Goal: Task Accomplishment & Management: Use online tool/utility

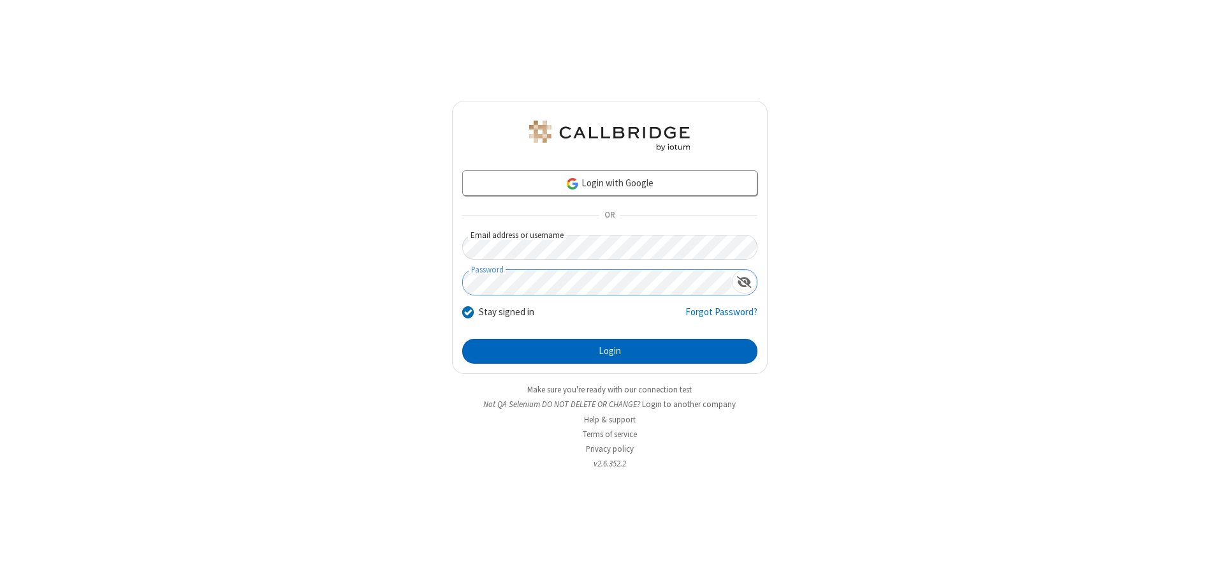
click at [610, 351] on button "Login" at bounding box center [609, 352] width 295 height 26
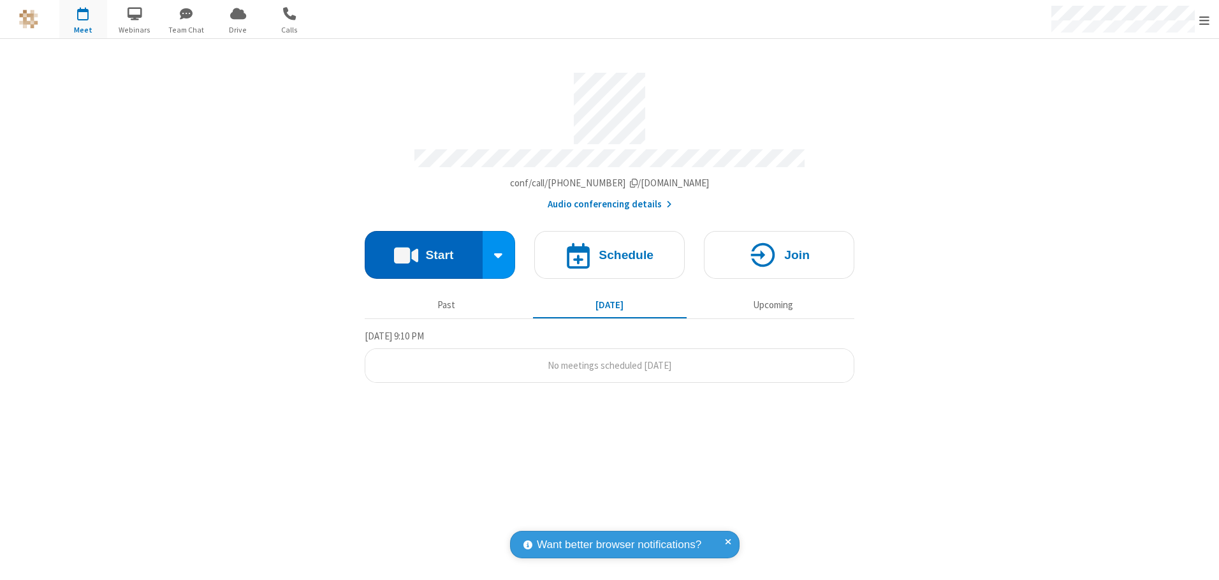
click at [423, 250] on button "Start" at bounding box center [424, 255] width 118 height 48
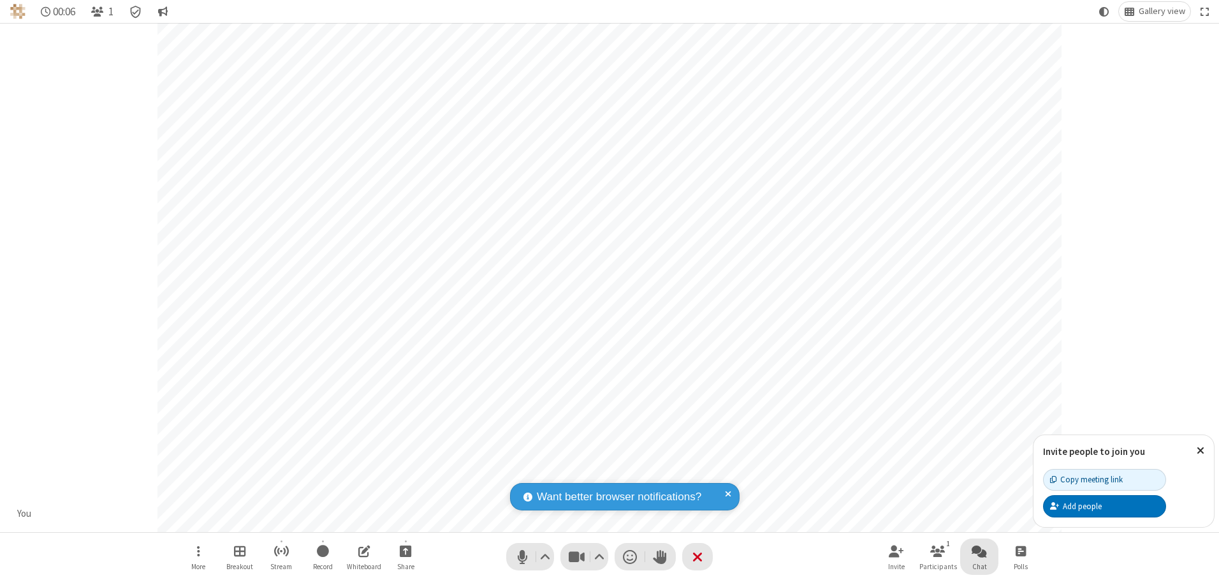
click at [979, 550] on span "Open chat" at bounding box center [979, 551] width 15 height 16
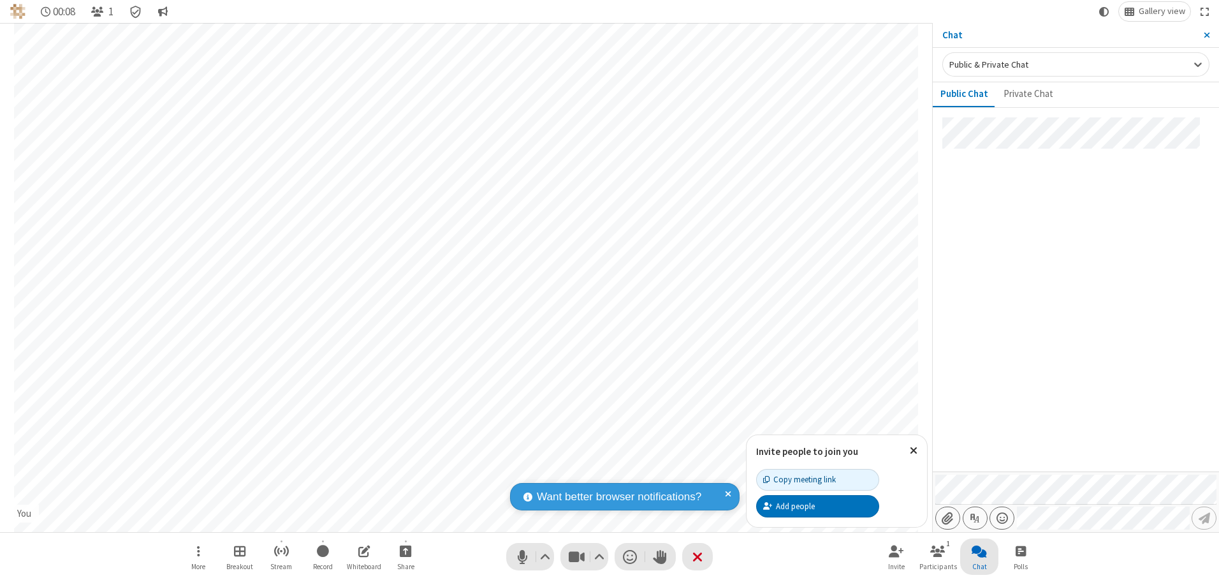
type input "C:\fakepath\doc_test.docx"
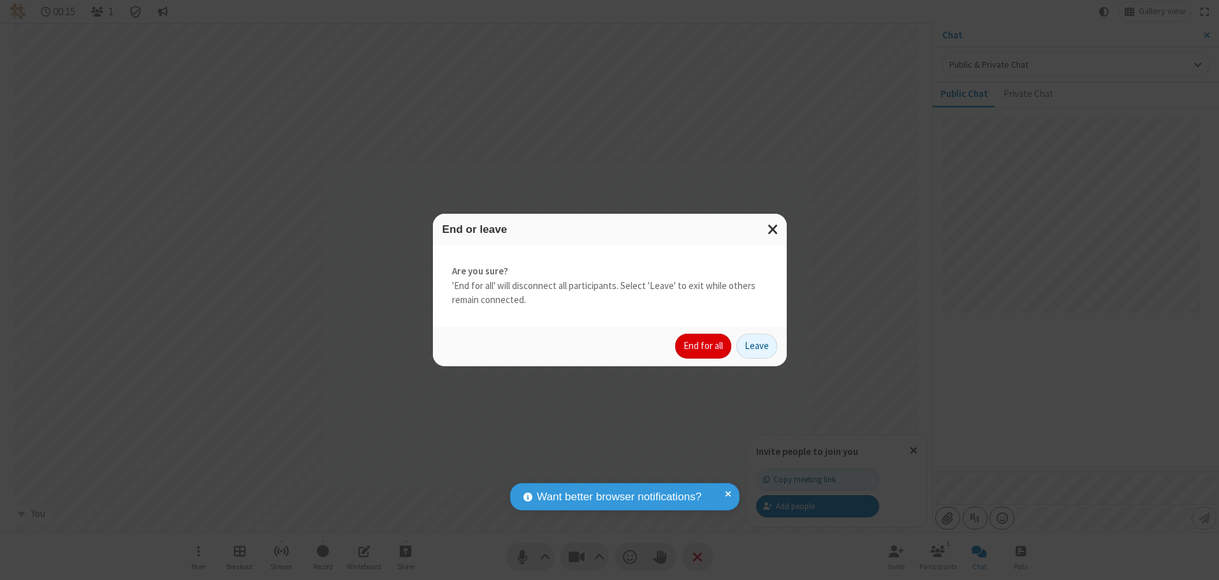
click at [704, 346] on button "End for all" at bounding box center [703, 346] width 56 height 26
